Goal: Transaction & Acquisition: Book appointment/travel/reservation

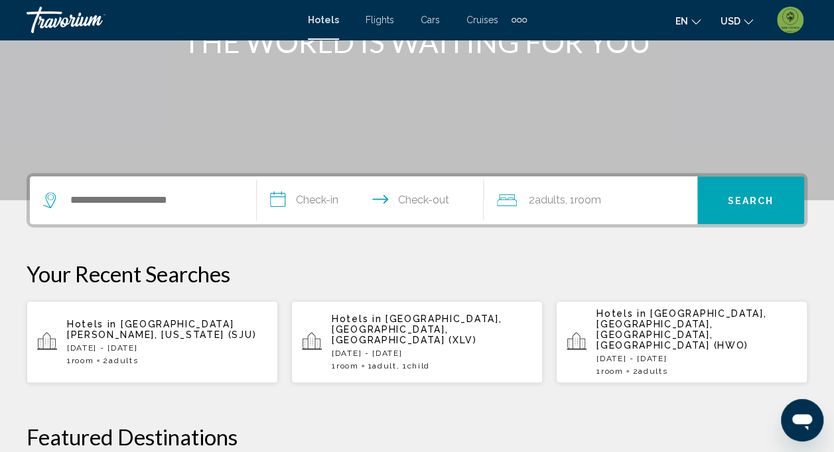
scroll to position [199, 0]
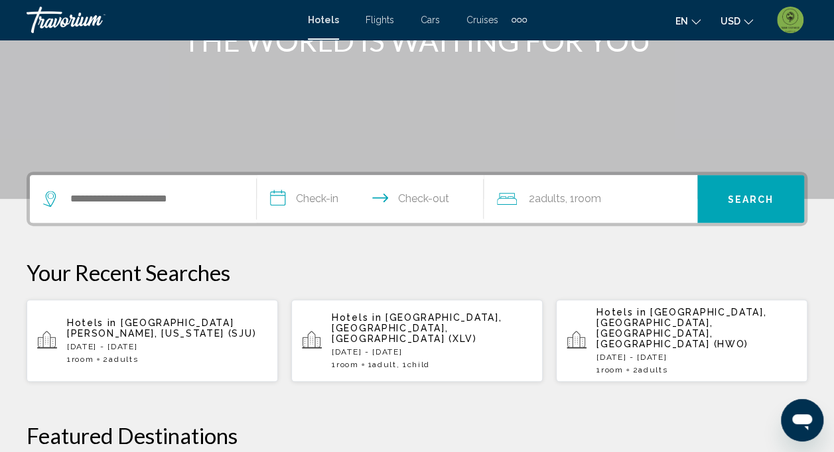
click at [165, 355] on div "1 Room rooms 2 Adult Adults" at bounding box center [167, 359] width 200 height 9
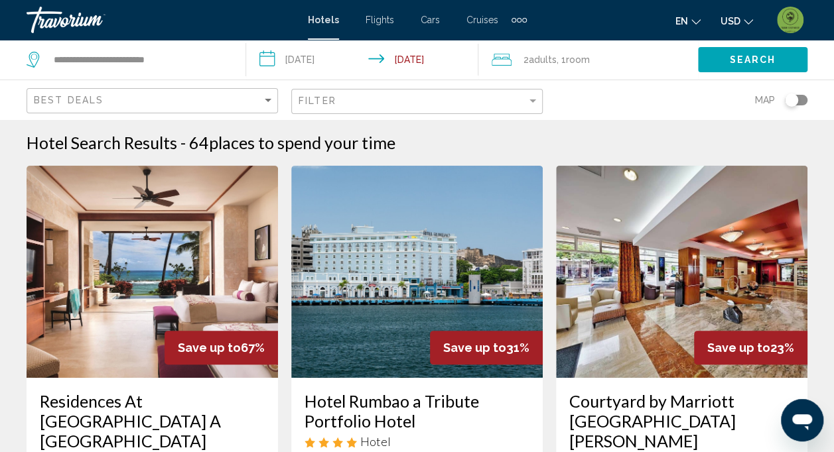
click at [781, 52] on button "Search" at bounding box center [752, 59] width 109 height 25
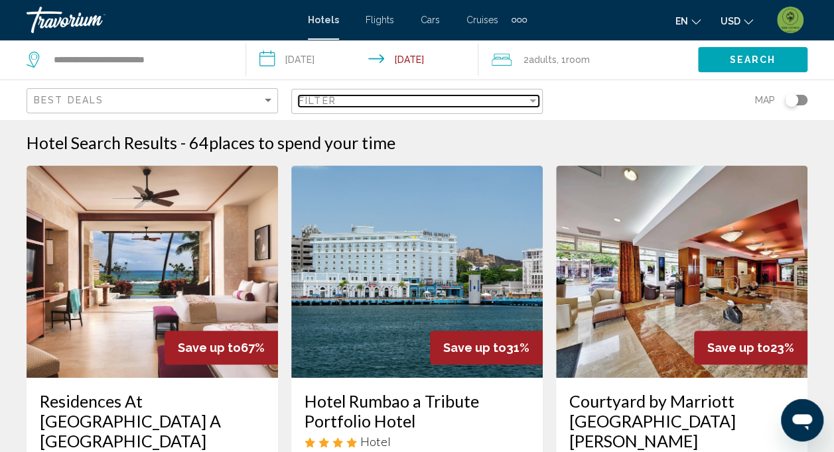
click at [338, 99] on div "Filter" at bounding box center [412, 101] width 228 height 11
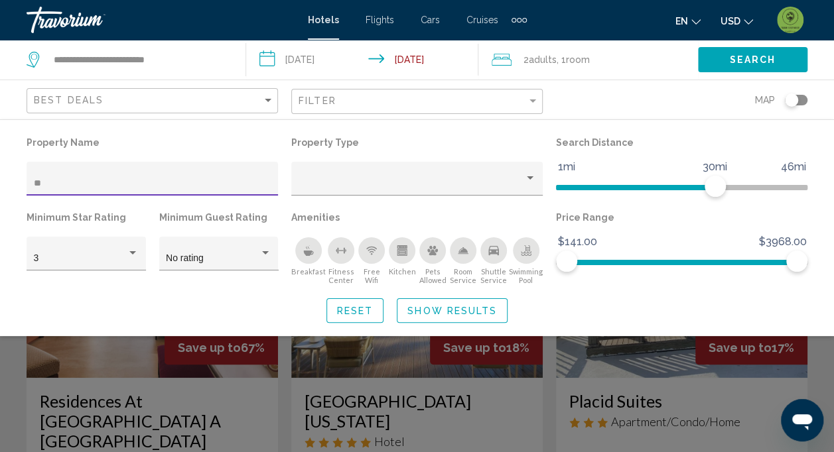
scroll to position [395, 0]
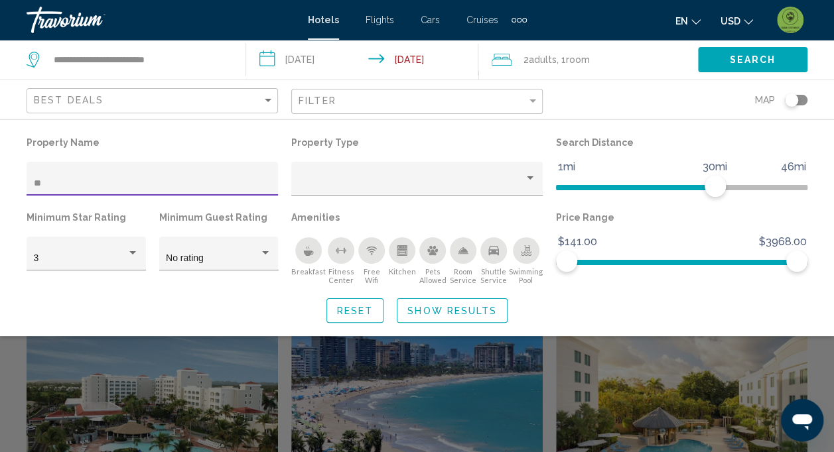
type input "**"
click at [15, 374] on div "Search widget" at bounding box center [417, 325] width 834 height 253
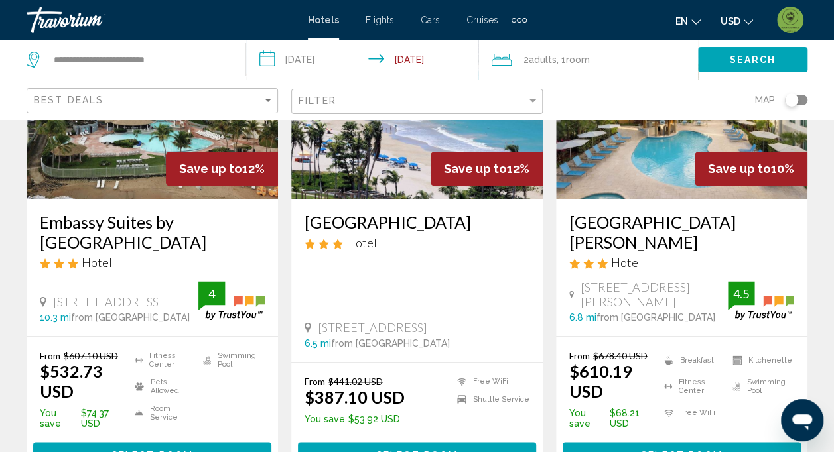
scroll to position [707, 0]
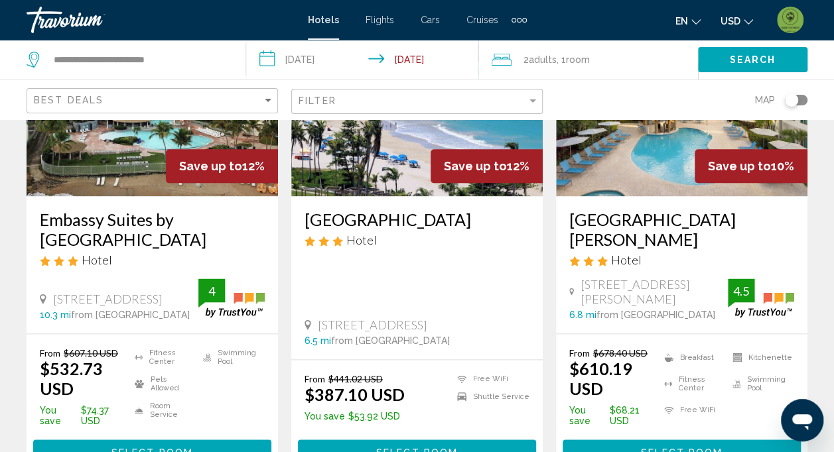
click at [420, 448] on span "Select Room" at bounding box center [417, 453] width 82 height 11
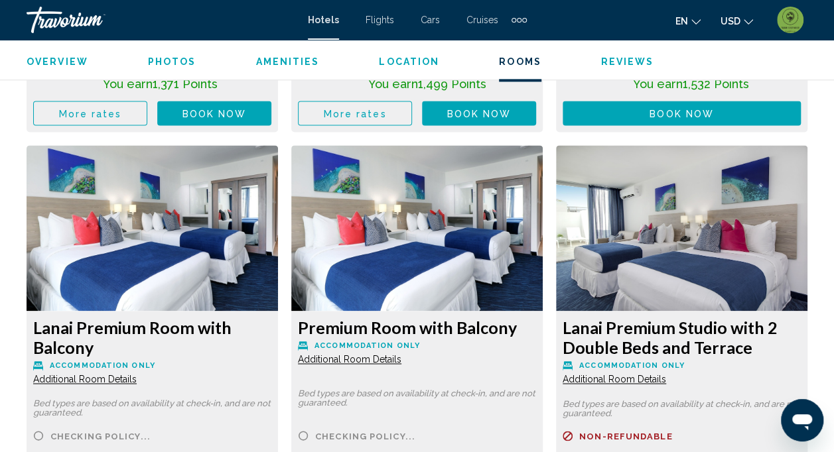
scroll to position [3451, 0]
